Goal: Task Accomplishment & Management: Complete application form

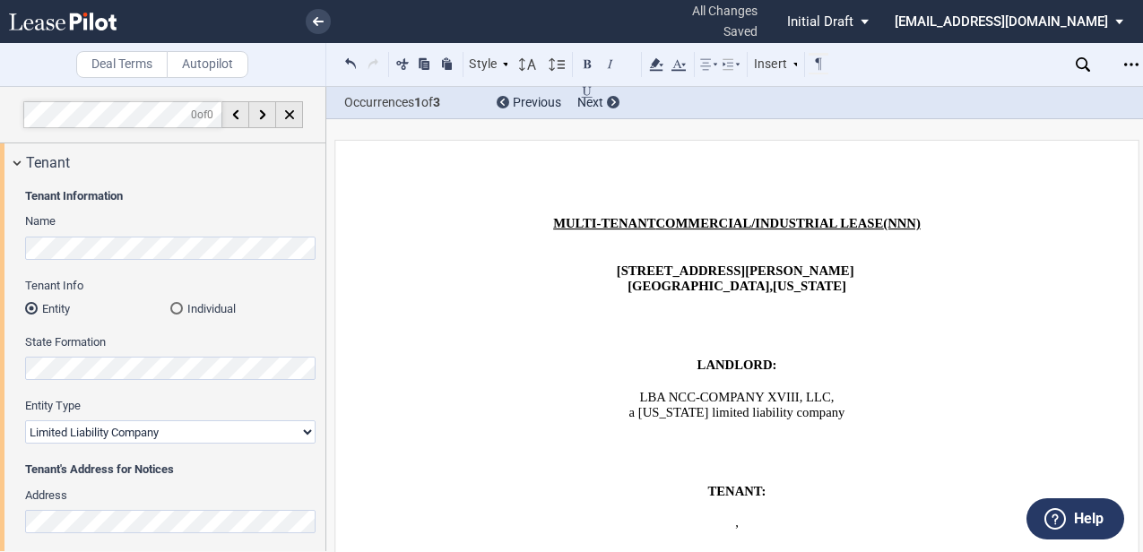
select select "limited liability company"
select select "number:4"
select select "number:5"
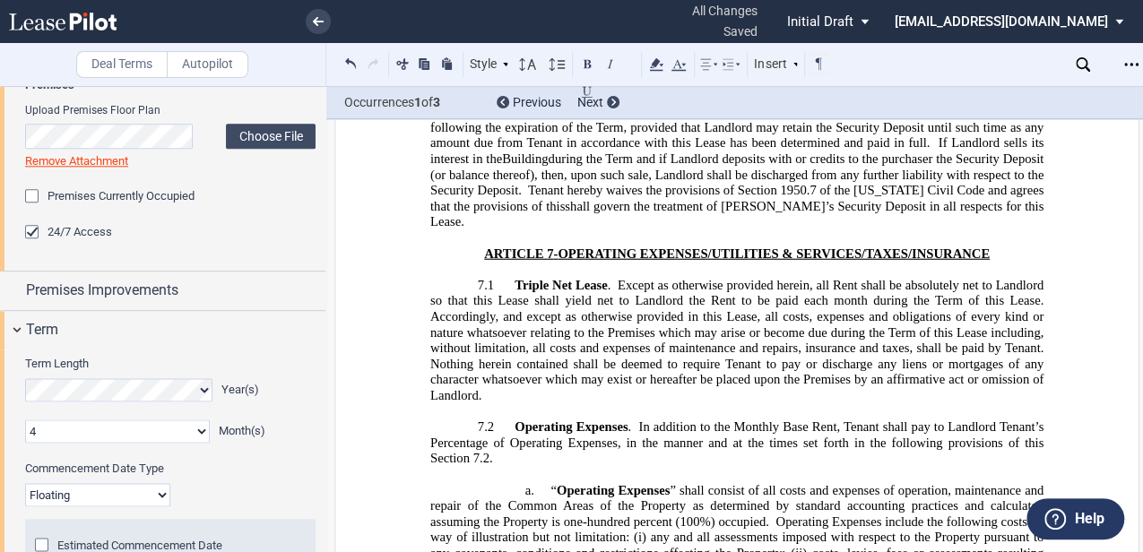
scroll to position [986, 0]
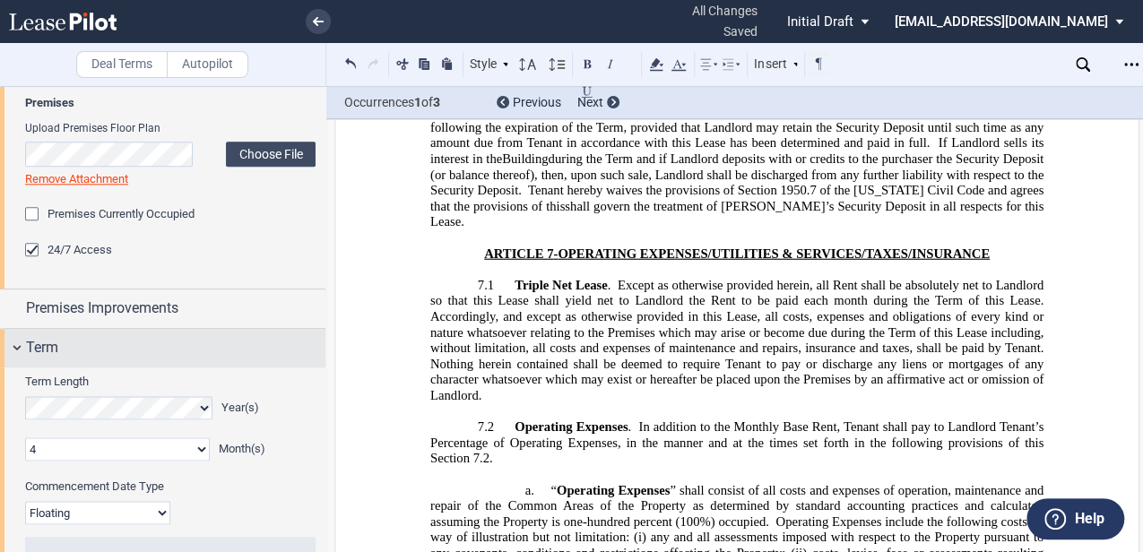
click at [143, 314] on span "Premises Improvements" at bounding box center [102, 309] width 152 height 22
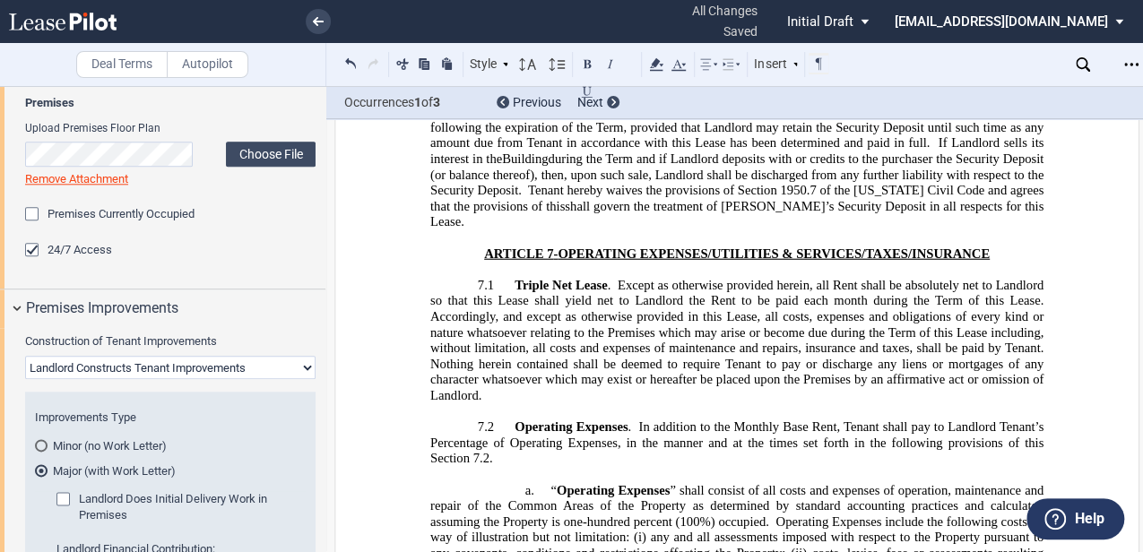
click at [144, 362] on select "Landlord Constructs Tenant Improvements Tenant Constructs Tenant Improvements "…" at bounding box center [170, 367] width 290 height 23
select select "tenant"
click at [25, 357] on select "Landlord Constructs Tenant Improvements Tenant Constructs Tenant Improvements "…" at bounding box center [170, 368] width 290 height 23
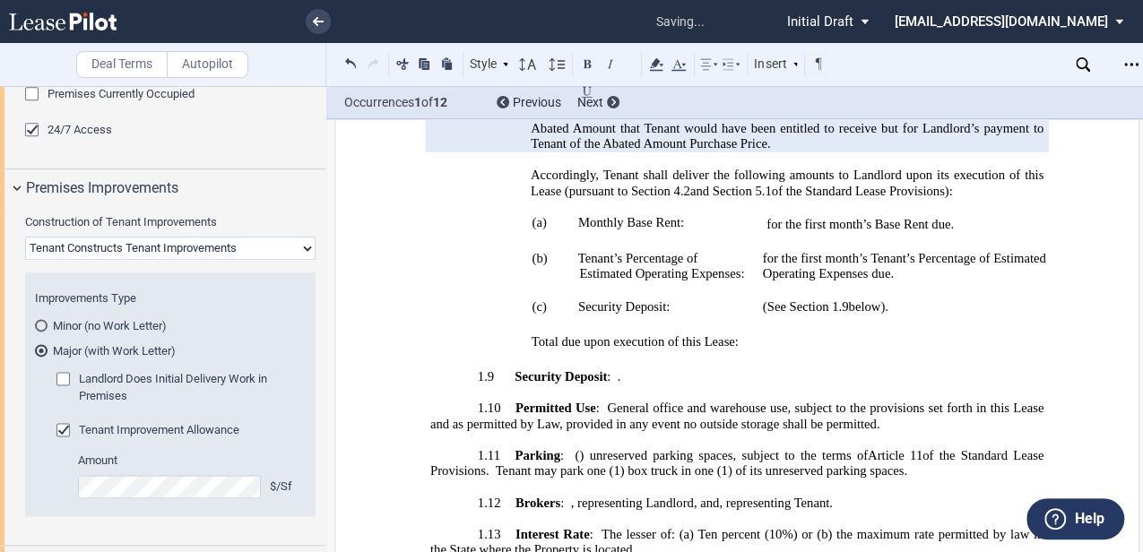
scroll to position [2700, 0]
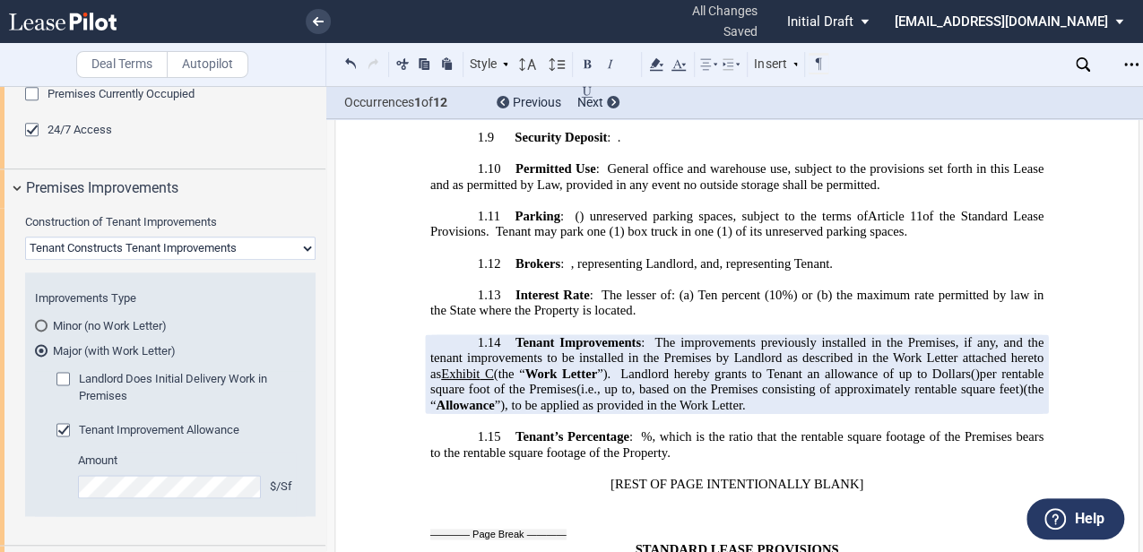
click at [971, 367] on span "s" at bounding box center [967, 374] width 5 height 15
click at [1025, 367] on span "per rentable square foot of the Premises" at bounding box center [738, 382] width 617 height 30
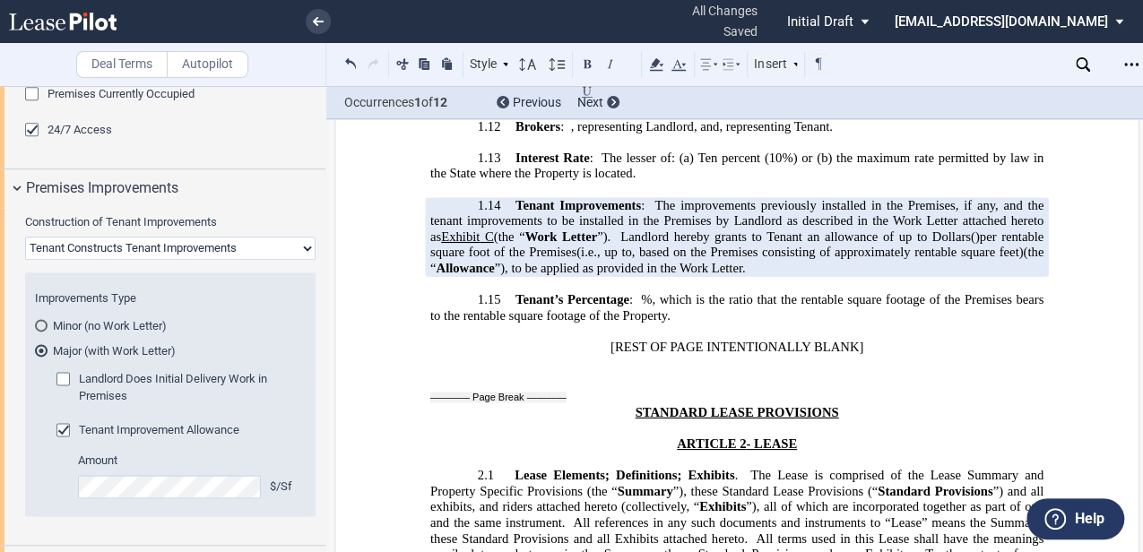
scroll to position [2879, 0]
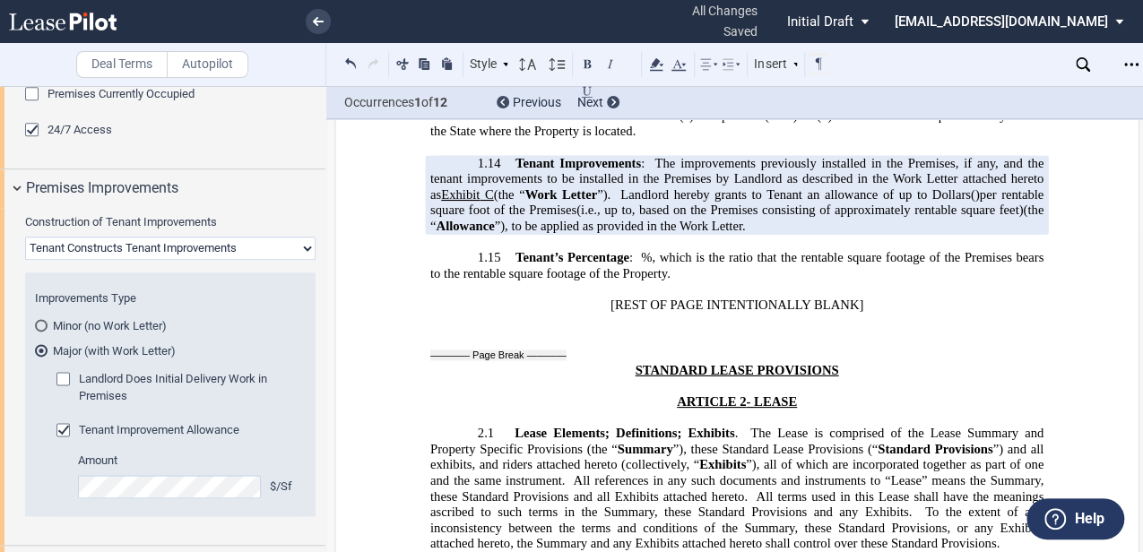
drag, startPoint x: 739, startPoint y: 385, endPoint x: 709, endPoint y: 423, distance: 48.6
click at [739, 505] on span "To the extent of any inconsistency between the terms and conditions of the Summ…" at bounding box center [738, 528] width 617 height 47
